Goal: Task Accomplishment & Management: Manage account settings

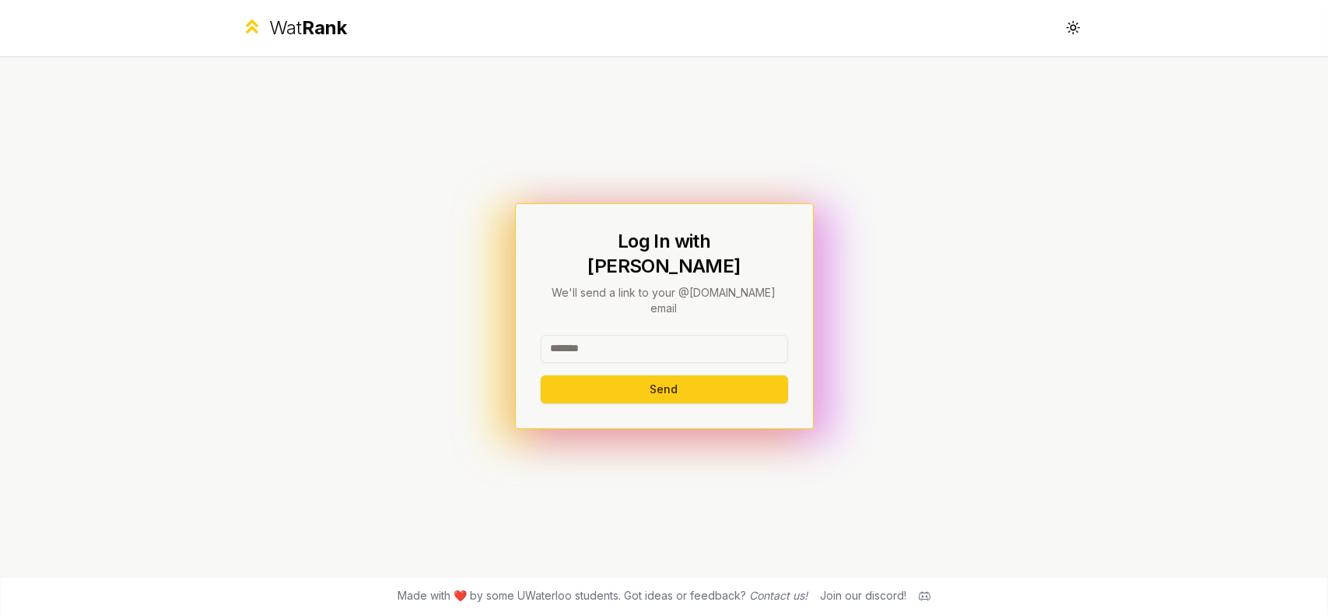
click at [660, 335] on input at bounding box center [664, 349] width 247 height 28
click at [541, 375] on button "Send" at bounding box center [664, 389] width 247 height 28
type input "*"
type input "******"
click at [541, 375] on button "Send" at bounding box center [664, 389] width 247 height 28
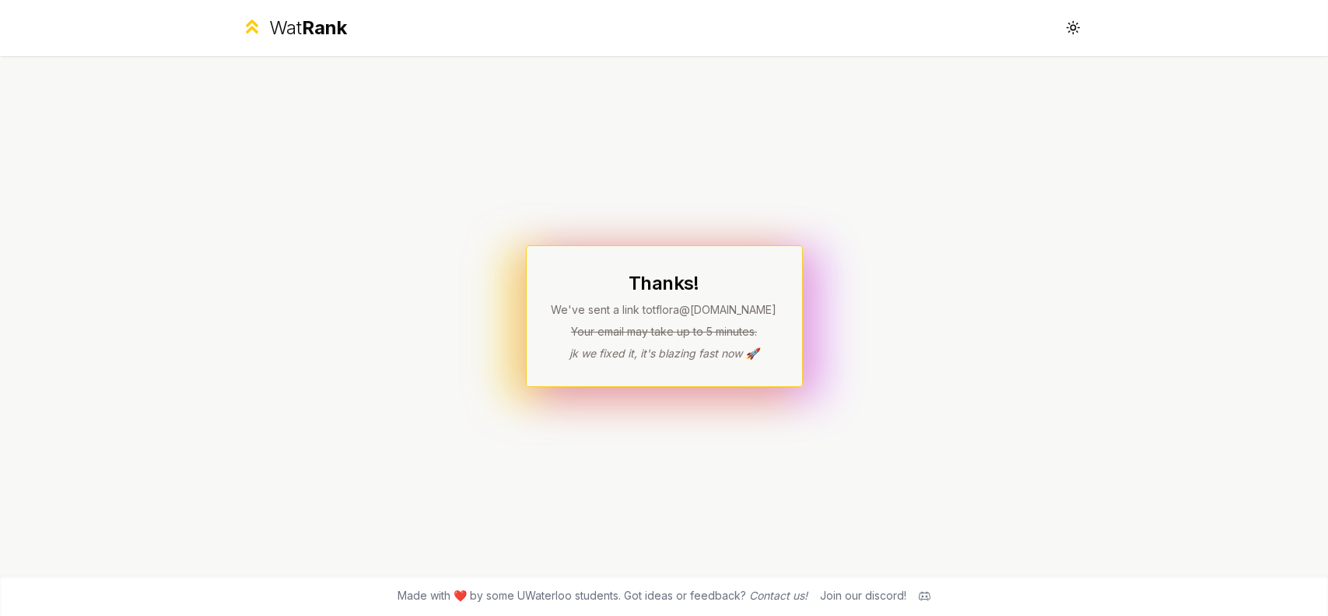
click at [314, 43] on div "Wat Rank Toggle theme" at bounding box center [664, 28] width 897 height 56
click at [326, 35] on span "Rank" at bounding box center [324, 27] width 45 height 23
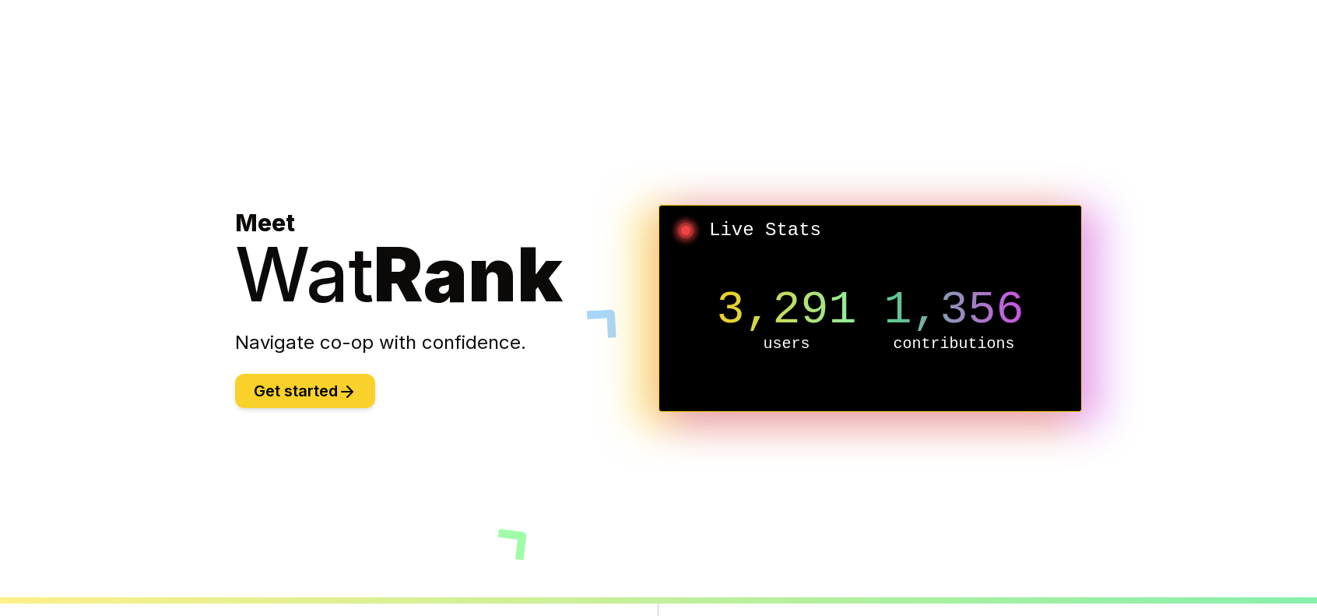
click at [314, 385] on button "Get started" at bounding box center [305, 391] width 140 height 34
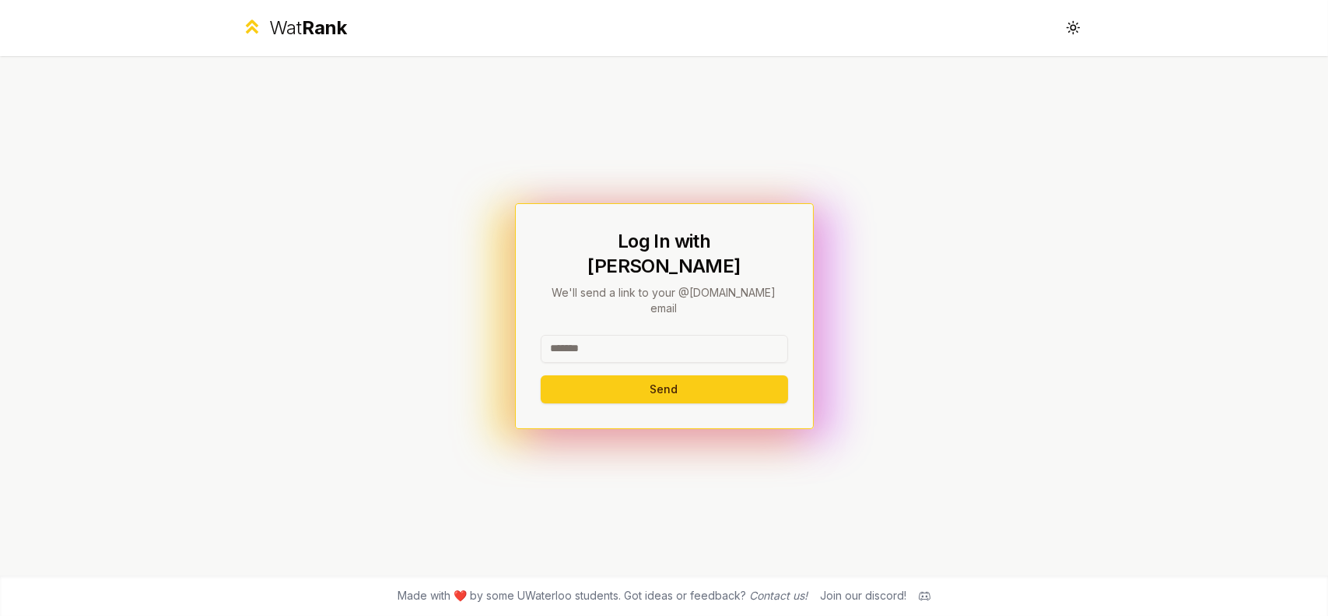
click at [293, 20] on div "Wat Rank" at bounding box center [308, 28] width 78 height 25
click at [560, 311] on div "Log In with WatIAM We'll send a link to your @[DOMAIN_NAME] email Send" at bounding box center [664, 316] width 247 height 174
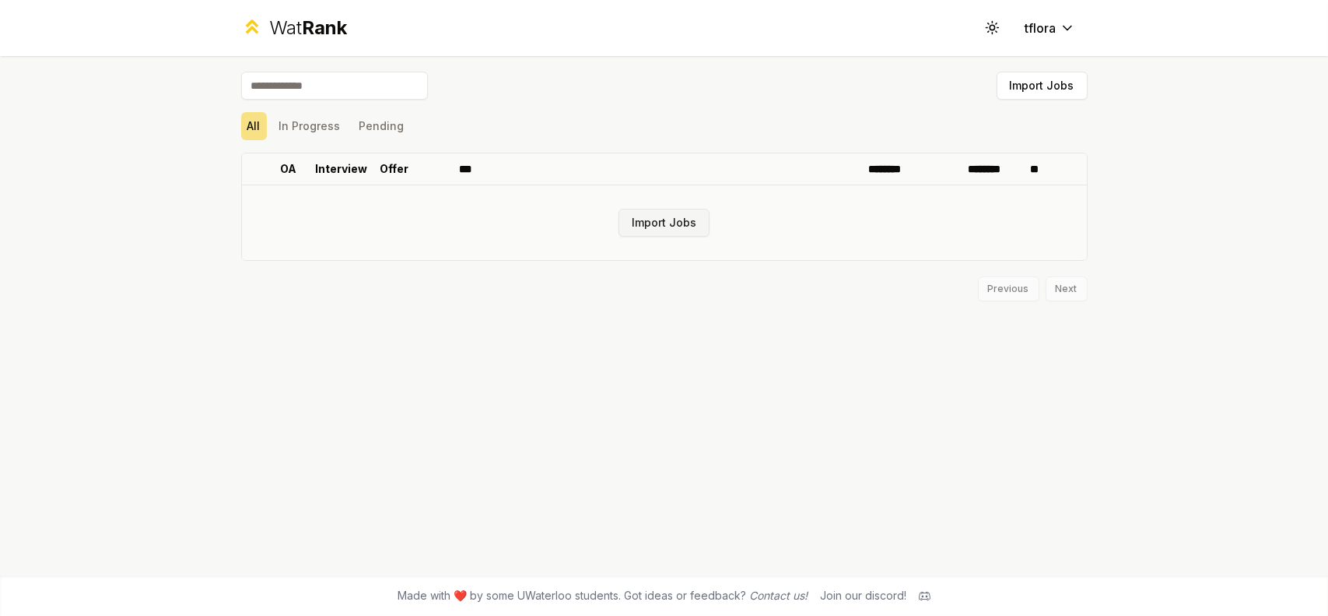
click at [648, 214] on button "Import Jobs" at bounding box center [664, 223] width 91 height 28
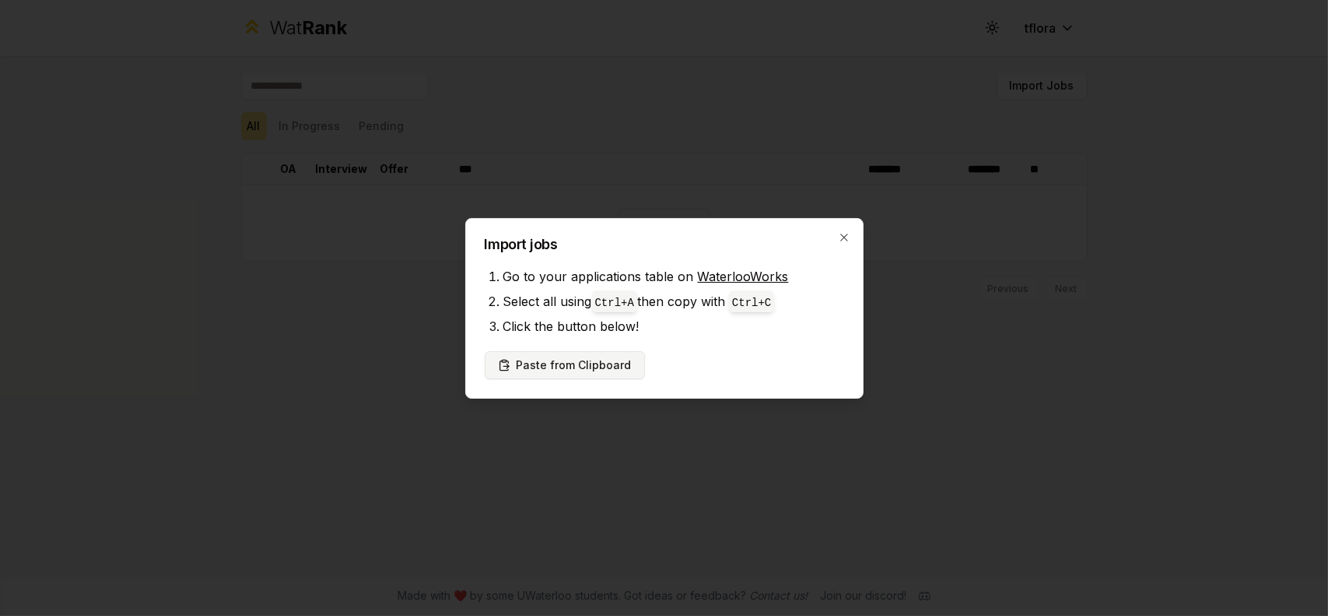
click at [594, 370] on button "Paste from Clipboard" at bounding box center [565, 365] width 160 height 28
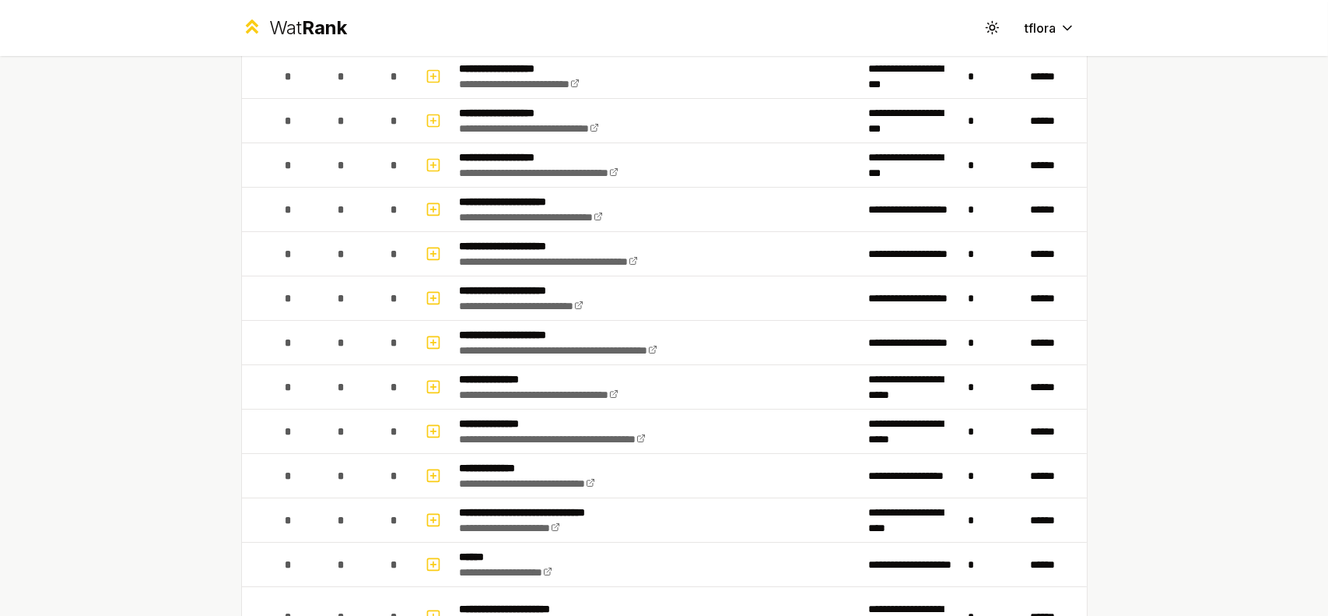
scroll to position [72, 0]
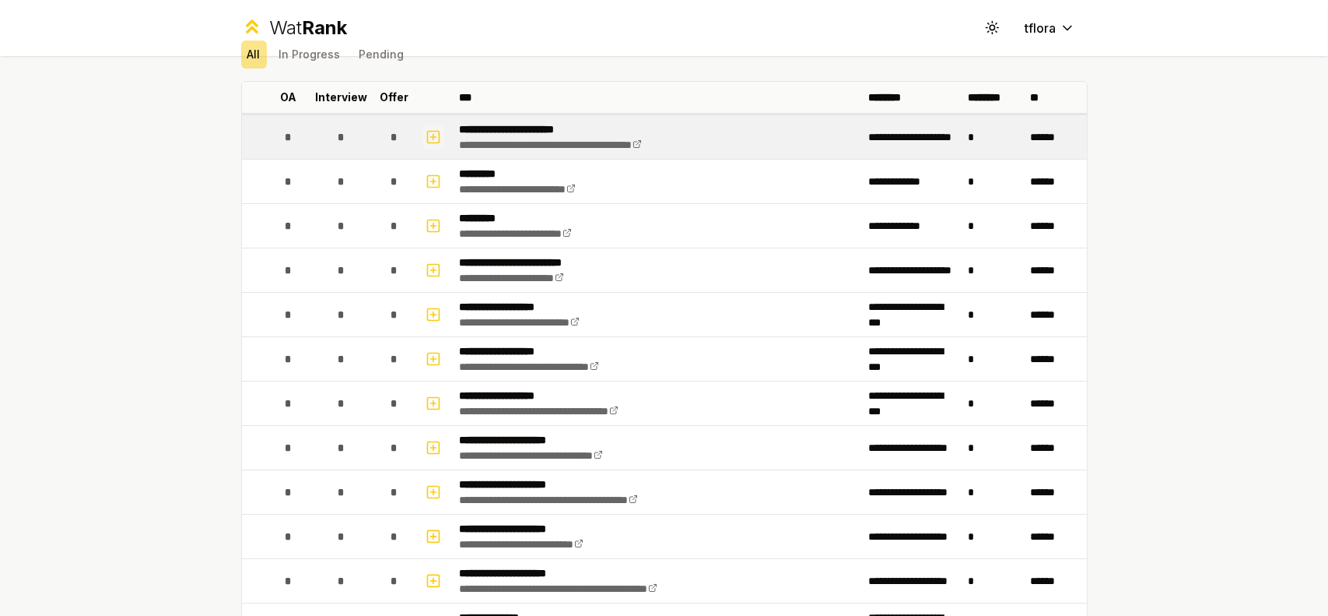
click at [427, 135] on icon "button" at bounding box center [434, 137] width 16 height 19
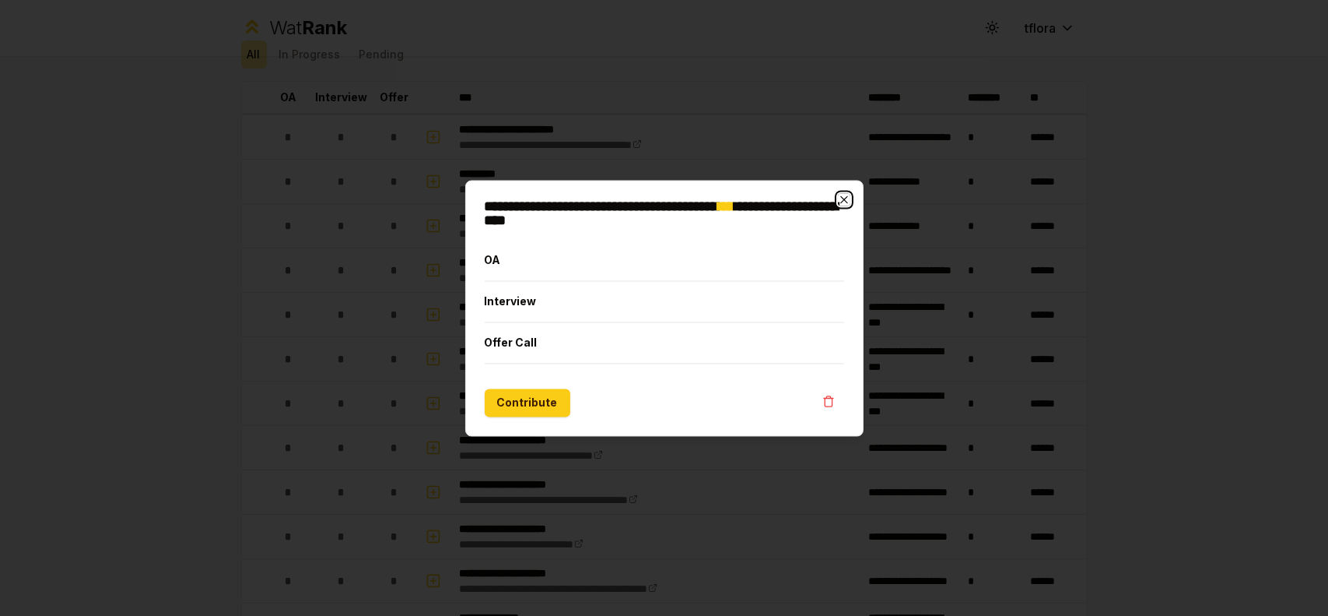
click at [841, 194] on icon "button" at bounding box center [844, 199] width 12 height 12
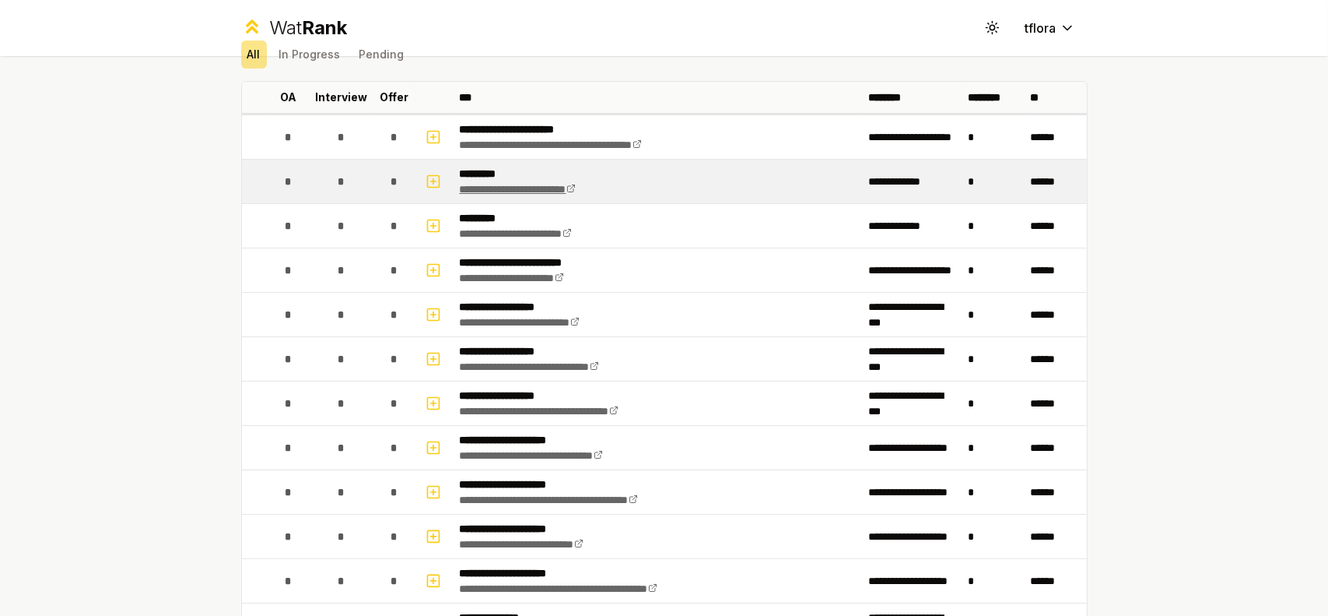
scroll to position [0, 0]
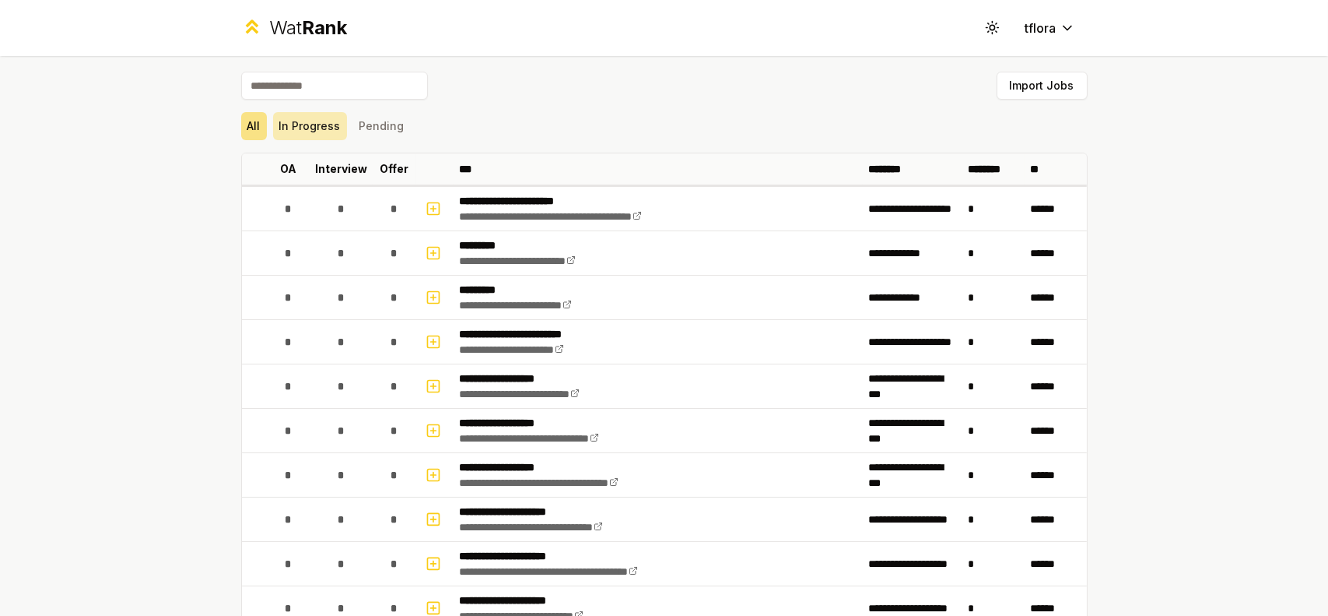
click at [321, 133] on button "In Progress" at bounding box center [310, 126] width 74 height 28
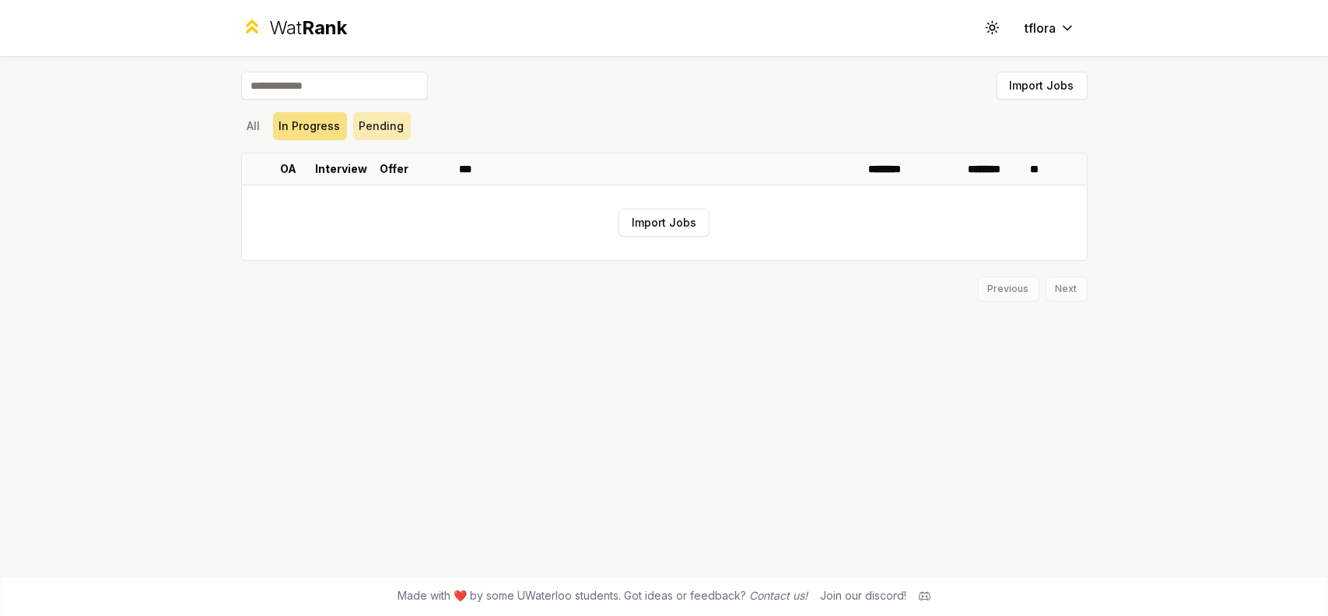
click at [371, 130] on button "Pending" at bounding box center [382, 126] width 58 height 28
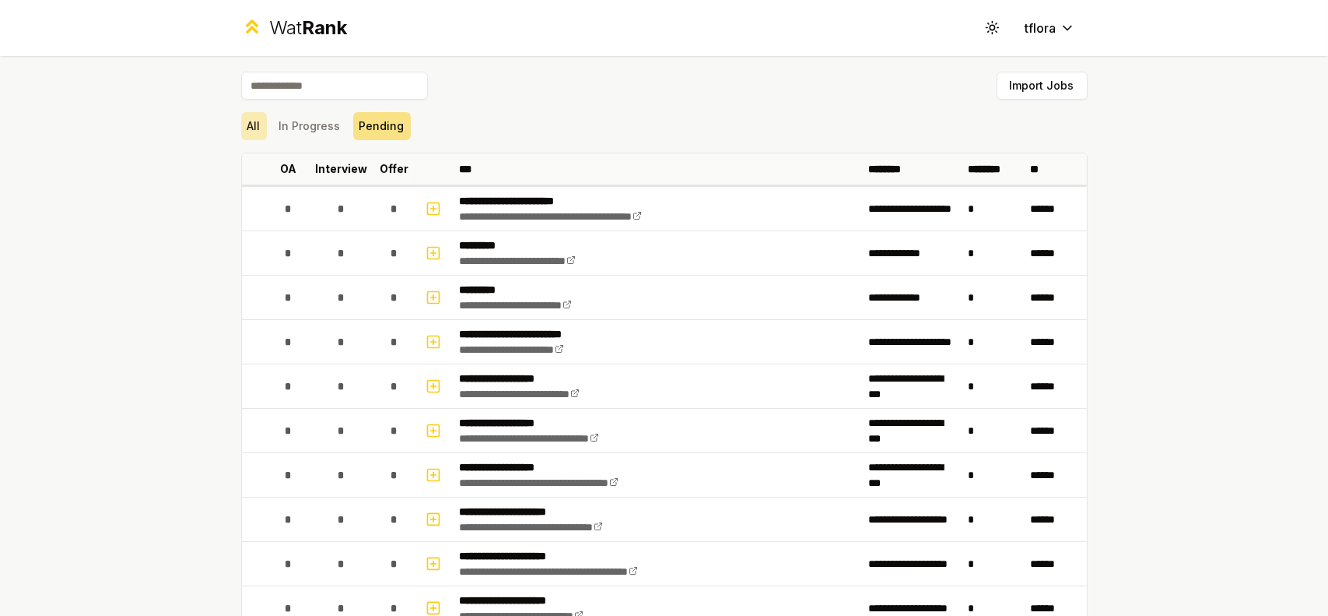
click at [247, 128] on button "All" at bounding box center [254, 126] width 26 height 28
